Goal: Task Accomplishment & Management: Use online tool/utility

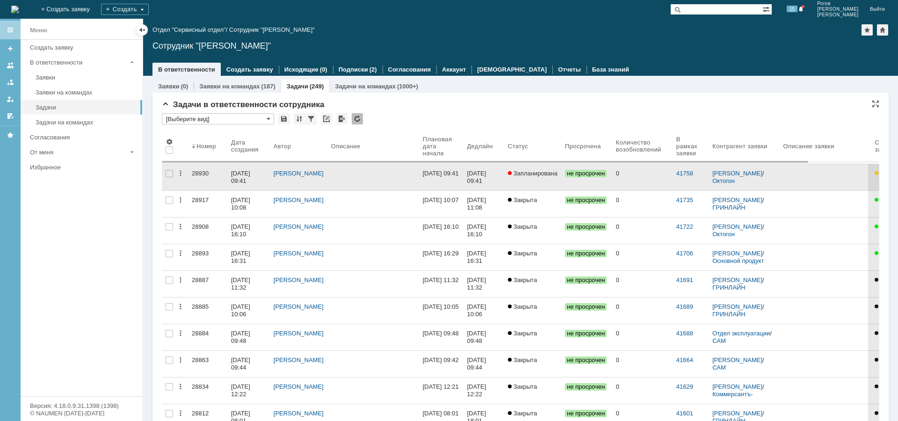
click at [197, 171] on div "28930" at bounding box center [208, 173] width 32 height 7
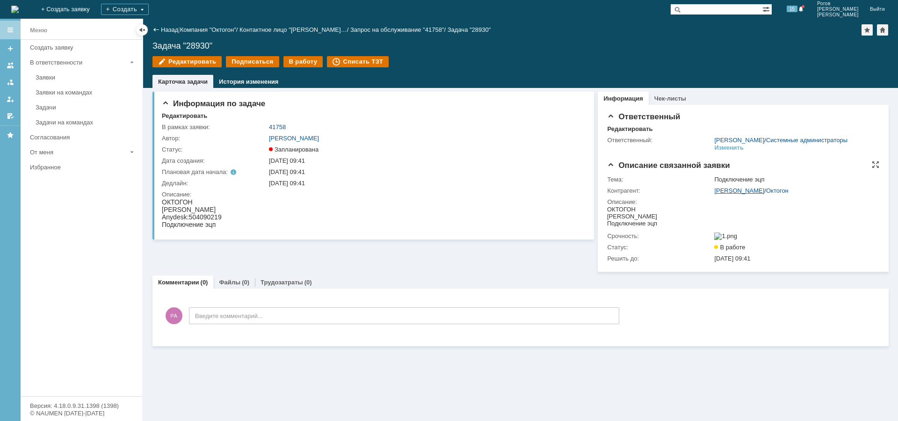
click at [727, 194] on link "[PERSON_NAME]" at bounding box center [739, 190] width 50 height 7
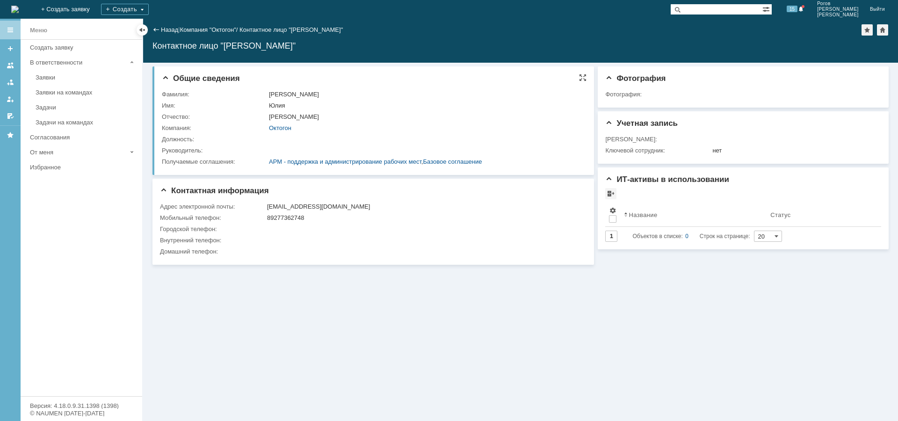
drag, startPoint x: 655, startPoint y: 148, endPoint x: 521, endPoint y: 127, distance: 135.5
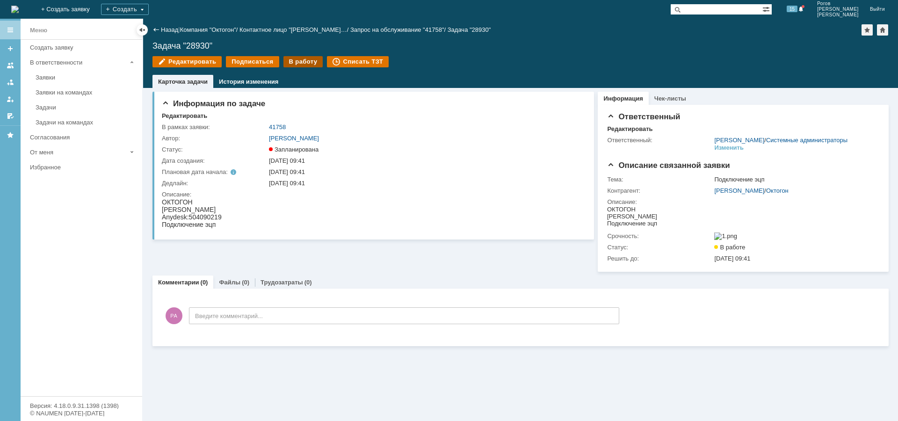
click at [297, 64] on div "В работу" at bounding box center [303, 61] width 40 height 11
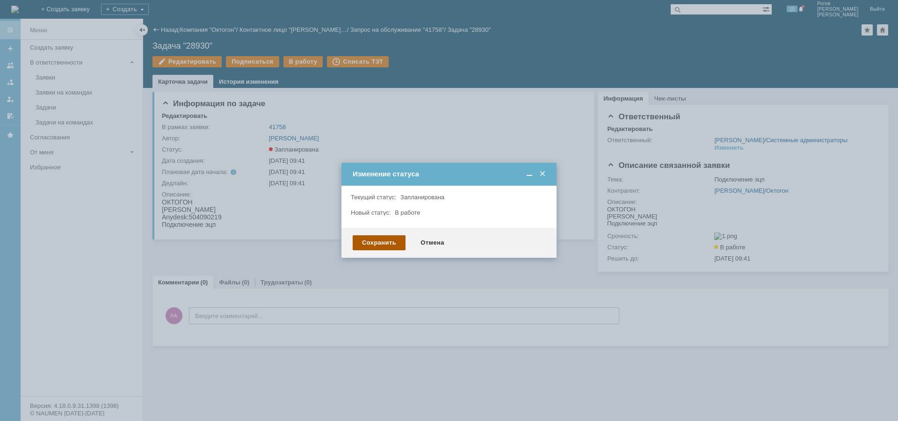
click at [378, 238] on div "Сохранить" at bounding box center [379, 242] width 53 height 15
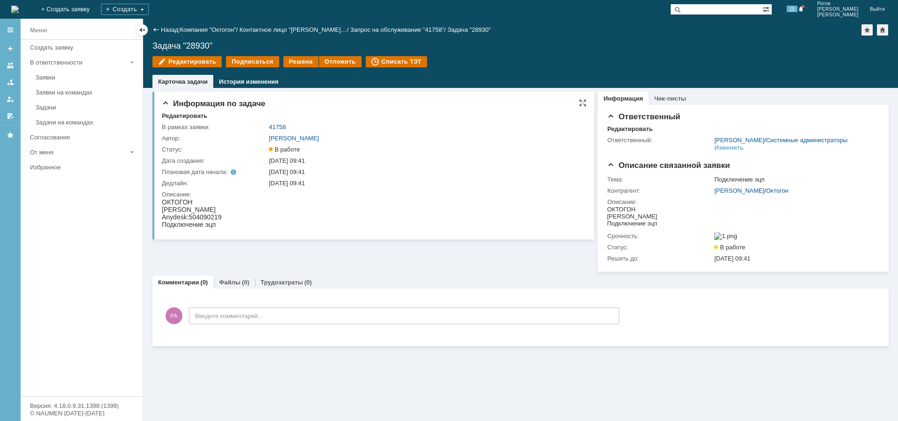
click at [214, 217] on span "504090219" at bounding box center [205, 216] width 33 height 7
copy span "504090219"
click at [751, 194] on link "[PERSON_NAME]" at bounding box center [739, 190] width 50 height 7
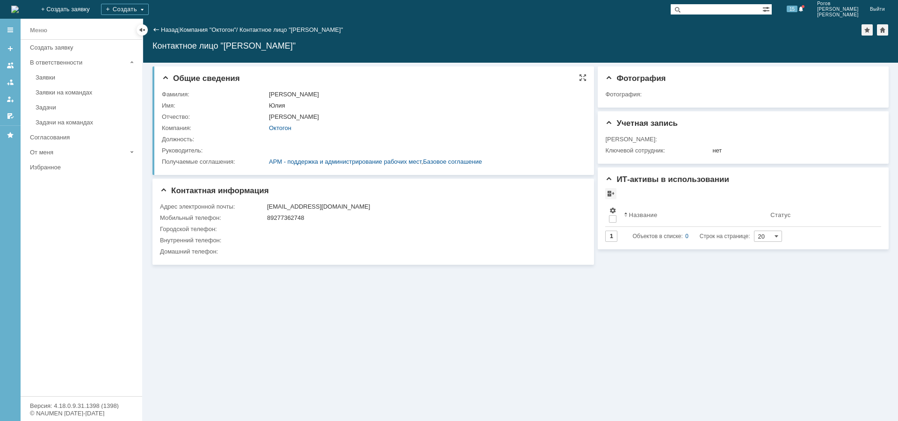
drag, startPoint x: 168, startPoint y: 99, endPoint x: 176, endPoint y: 102, distance: 9.2
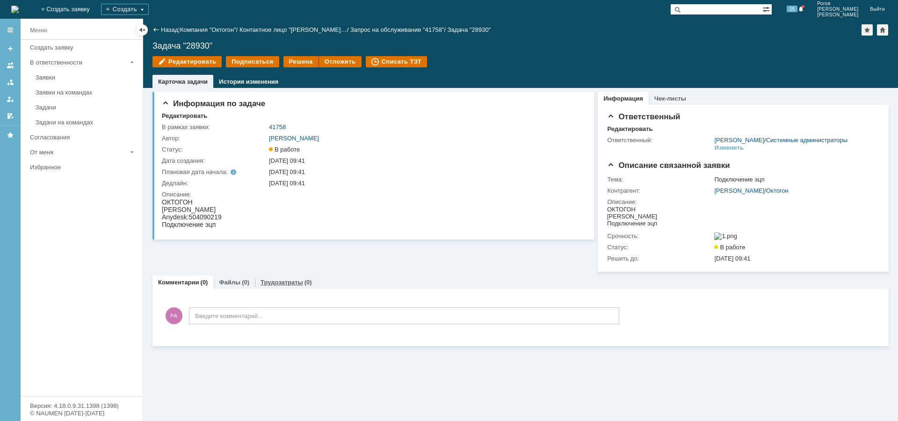
click at [284, 286] on link "Трудозатраты" at bounding box center [282, 282] width 43 height 7
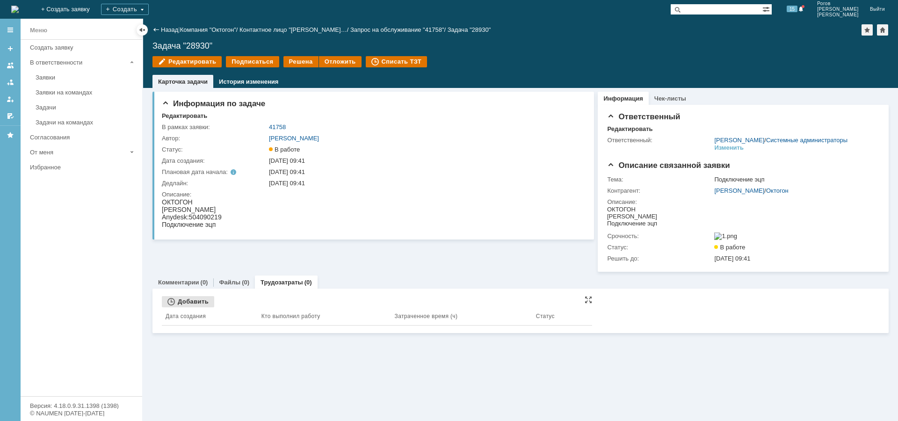
click at [190, 307] on div "Добавить" at bounding box center [188, 301] width 52 height 11
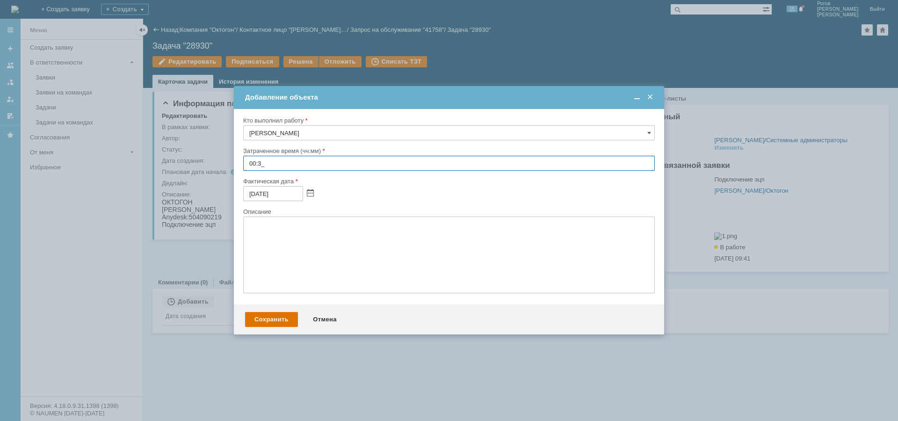
type input "00:30"
click at [274, 314] on div "Сохранить" at bounding box center [271, 319] width 53 height 15
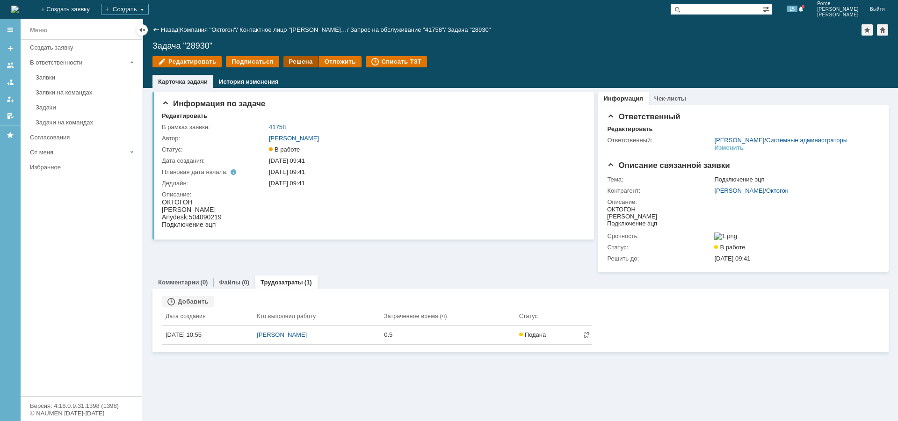
click at [292, 62] on div "Решена" at bounding box center [300, 61] width 35 height 11
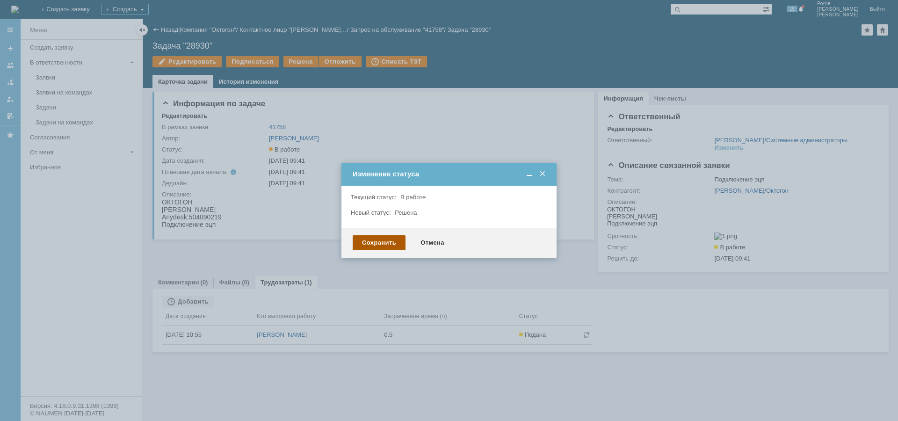
click at [385, 244] on div "Сохранить" at bounding box center [379, 242] width 53 height 15
